Goal: Task Accomplishment & Management: Manage account settings

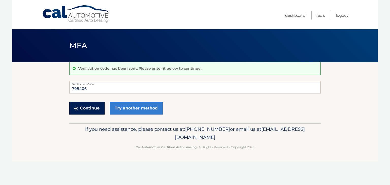
type input "798406"
click at [85, 110] on button "Continue" at bounding box center [86, 108] width 35 height 13
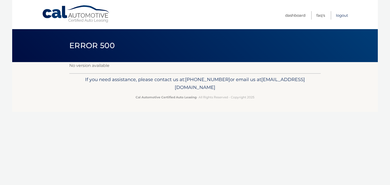
click at [345, 15] on link "Logout" at bounding box center [342, 15] width 12 height 8
